Goal: Task Accomplishment & Management: Manage account settings

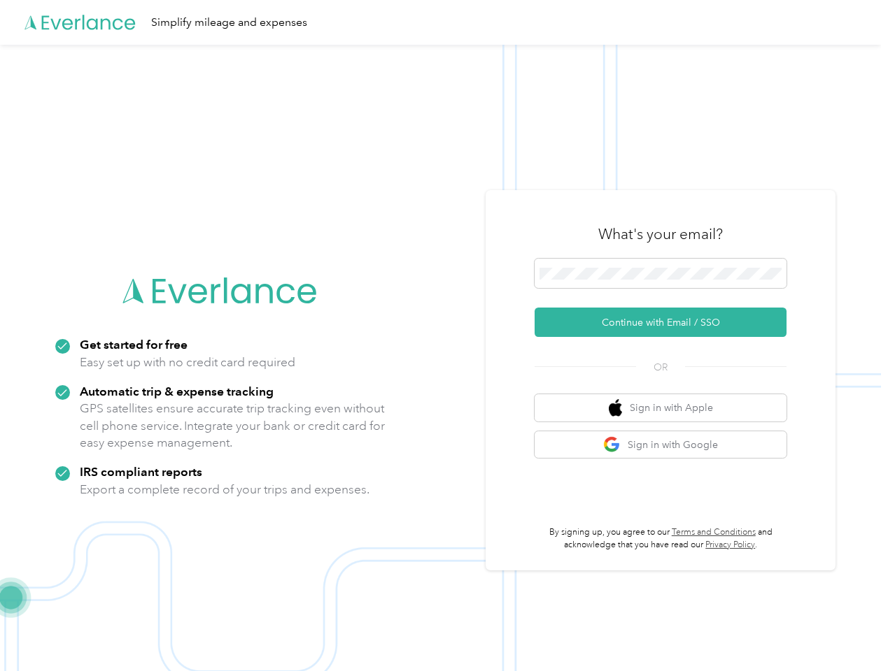
click at [443, 336] on img at bounding box center [440, 380] width 881 height 671
click at [443, 22] on div "Simplify mileage and expenses" at bounding box center [440, 22] width 881 height 45
click at [666, 322] on button "Continue with Email / SSO" at bounding box center [660, 322] width 252 height 29
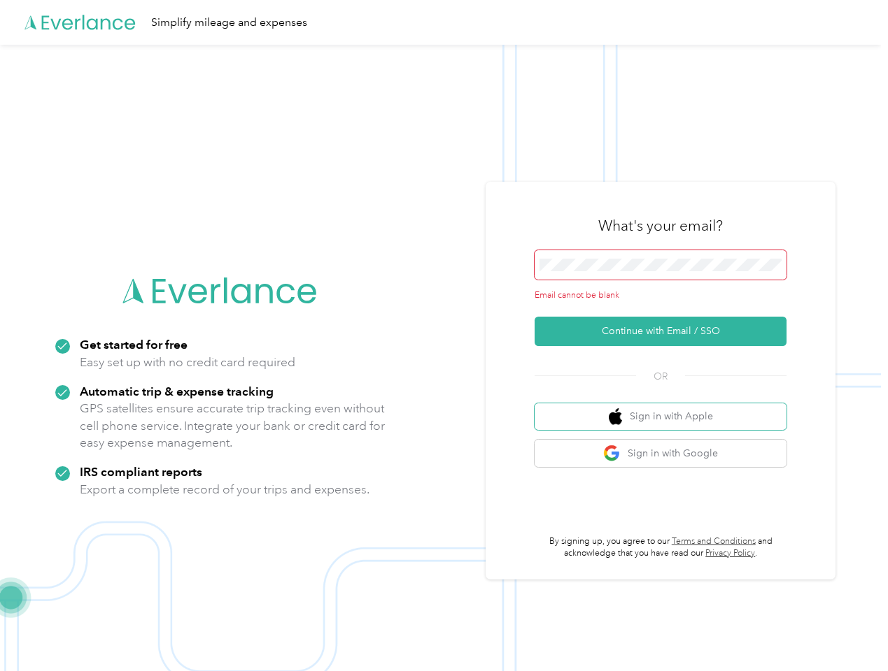
click at [666, 408] on button "Sign in with Apple" at bounding box center [660, 417] width 252 height 27
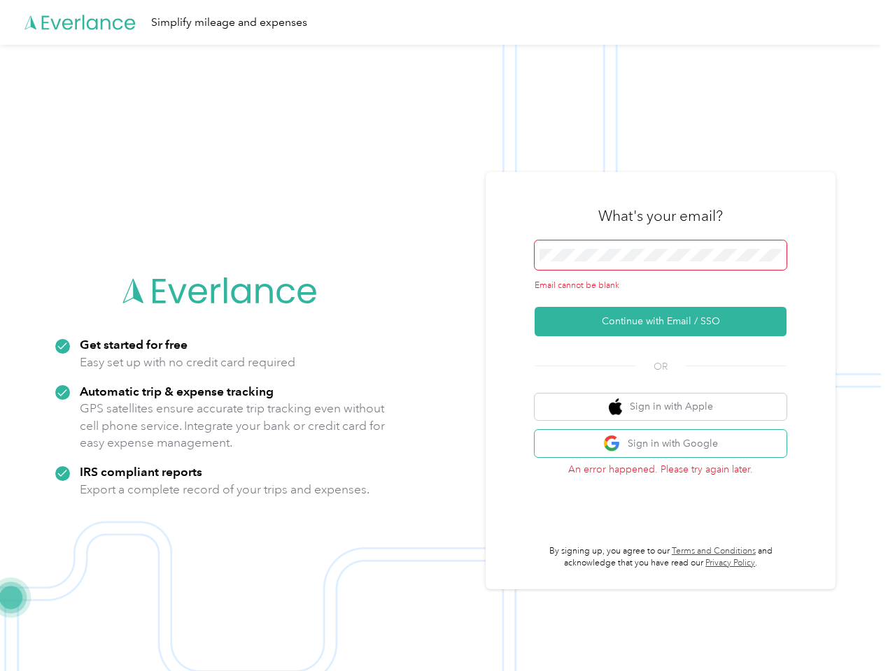
click at [666, 445] on button "Sign in with Google" at bounding box center [660, 443] width 252 height 27
